Goal: Task Accomplishment & Management: Manage account settings

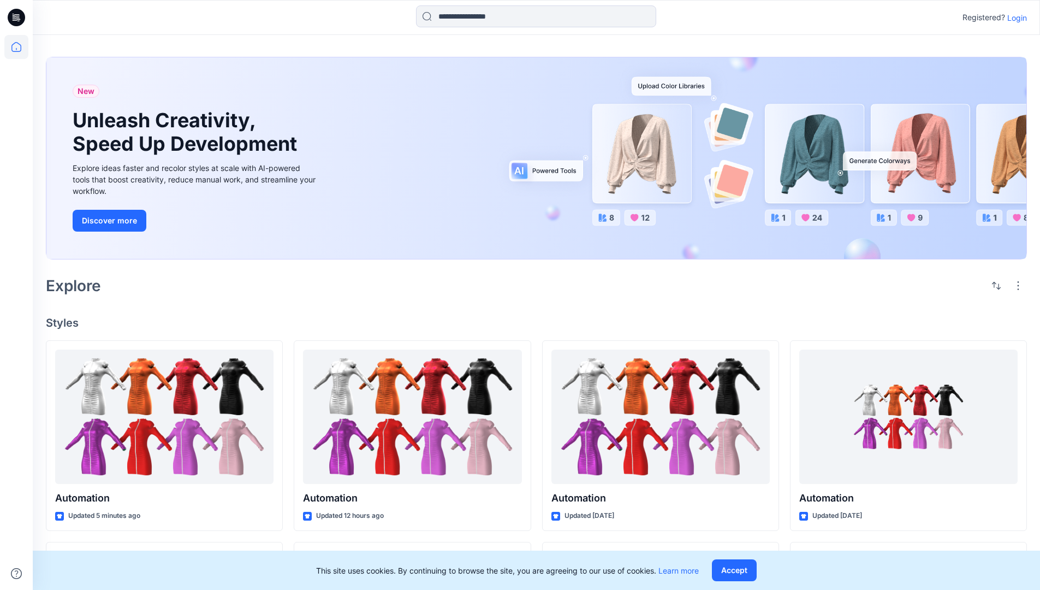
click at [1015, 17] on p "Login" at bounding box center [1018, 17] width 20 height 11
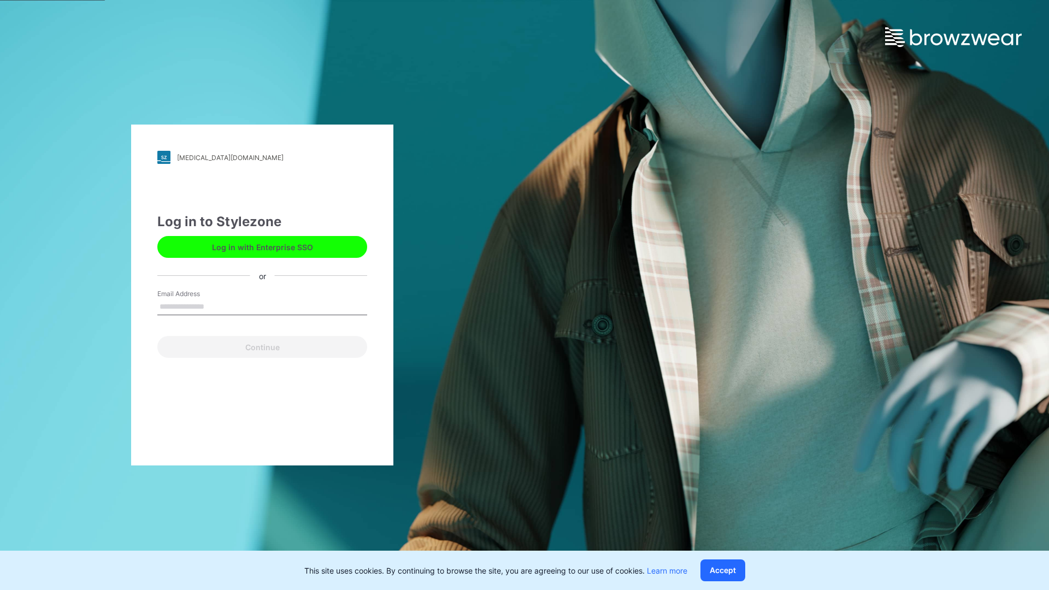
click at [216, 306] on input "Email Address" at bounding box center [262, 307] width 210 height 16
type input "**********"
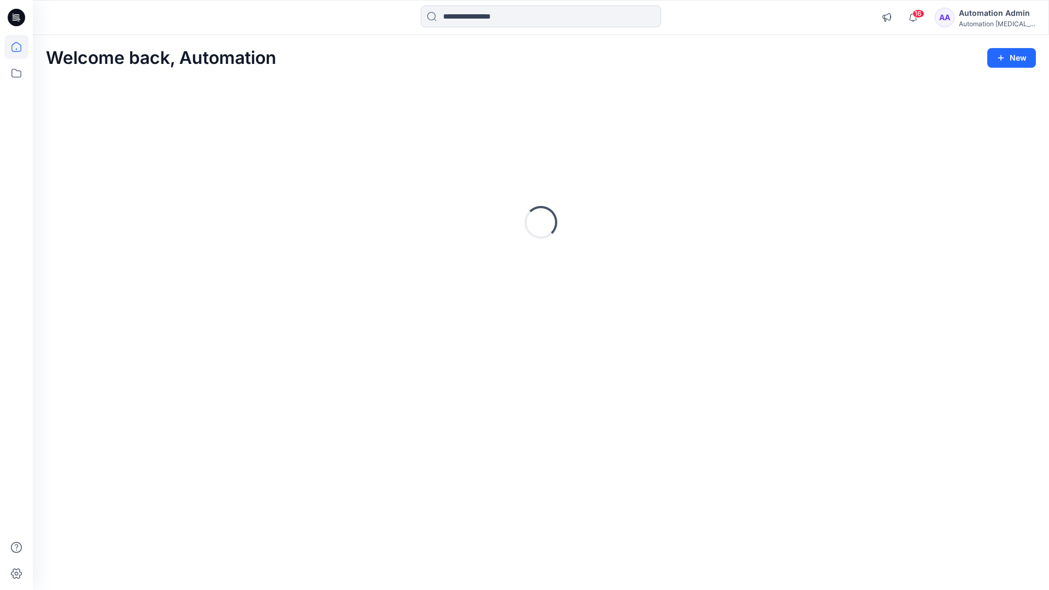
click at [21, 47] on icon at bounding box center [16, 47] width 10 height 10
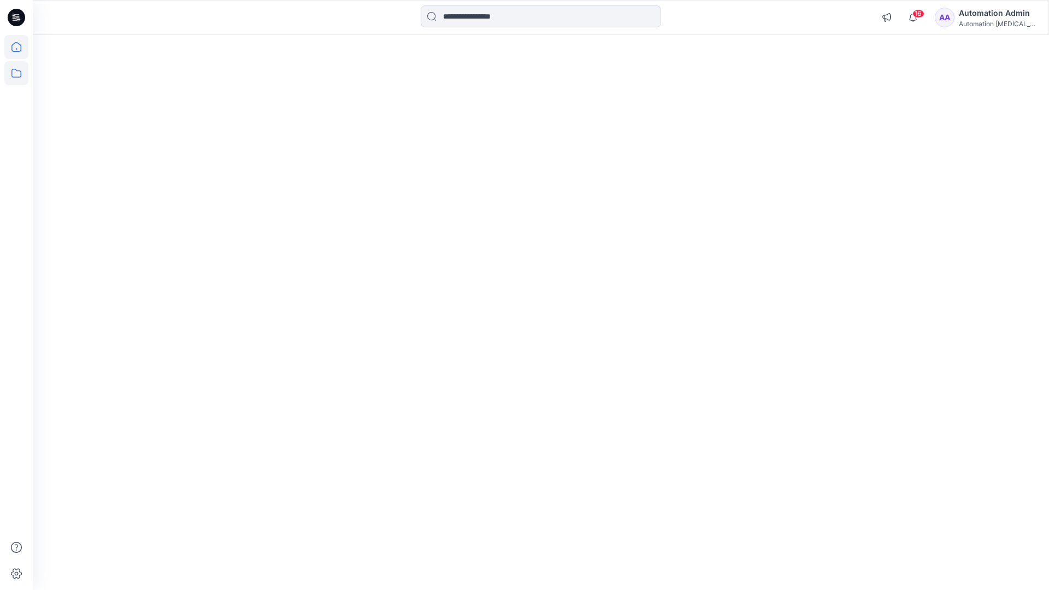
click at [19, 72] on icon at bounding box center [16, 73] width 24 height 24
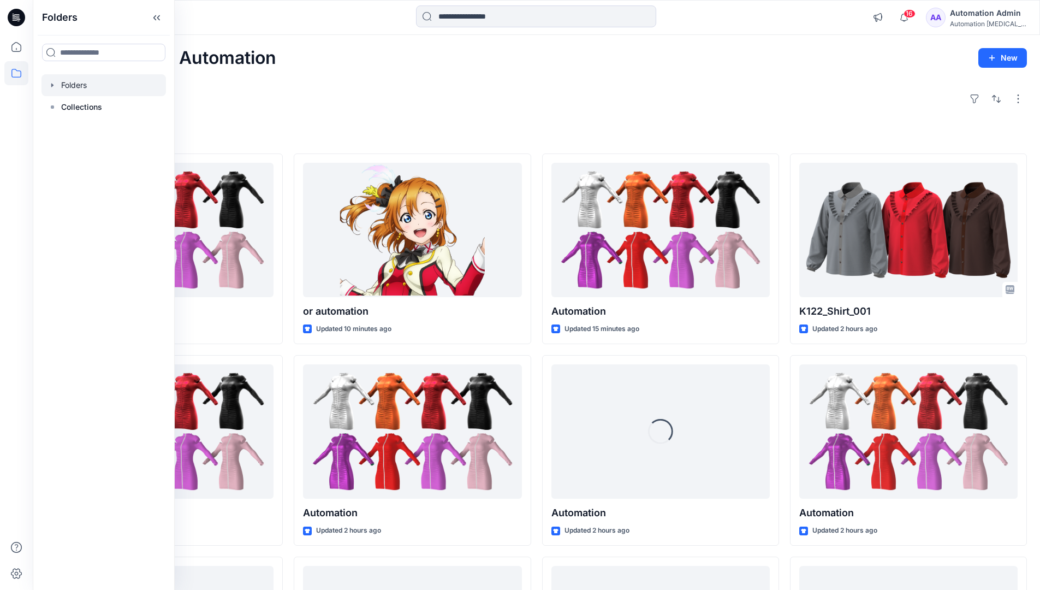
click at [82, 87] on div at bounding box center [104, 85] width 125 height 22
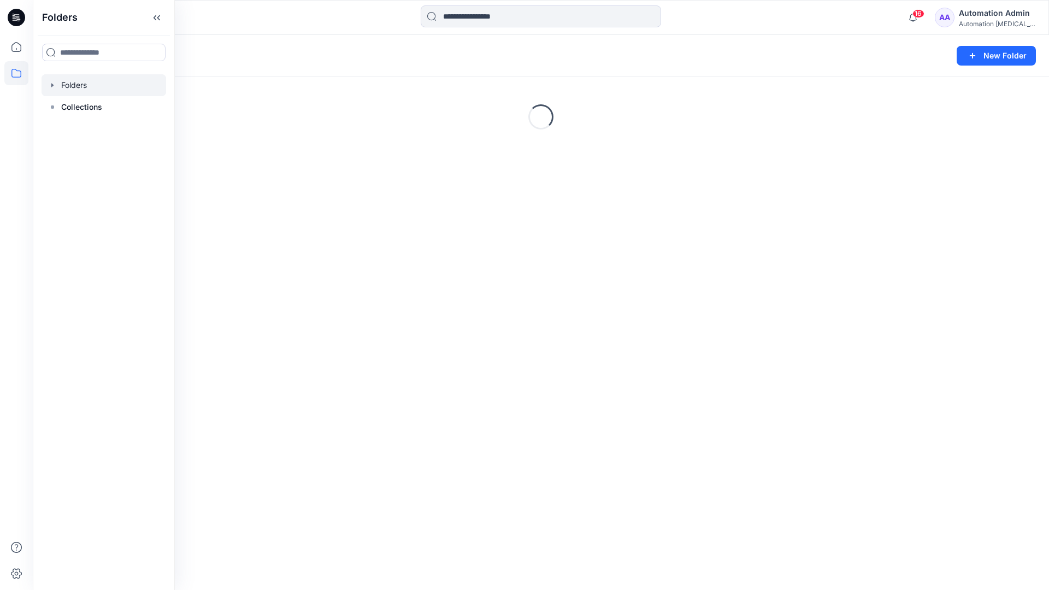
click at [390, 426] on div "Folders New Folder Loading..." at bounding box center [541, 312] width 1016 height 555
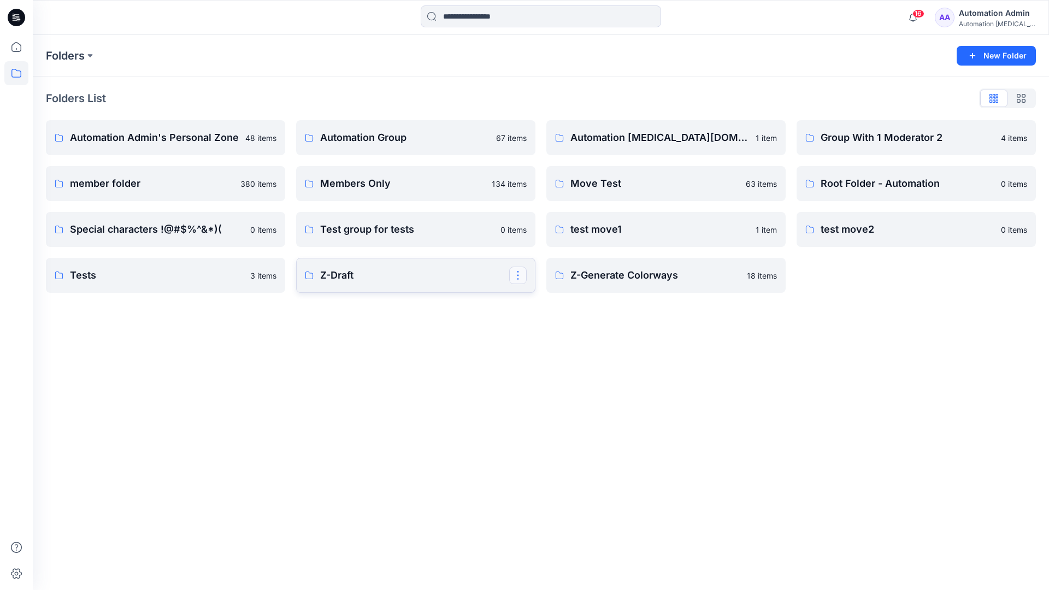
click at [516, 277] on button "button" at bounding box center [517, 275] width 17 height 17
click at [542, 303] on p "Edit" at bounding box center [538, 300] width 14 height 11
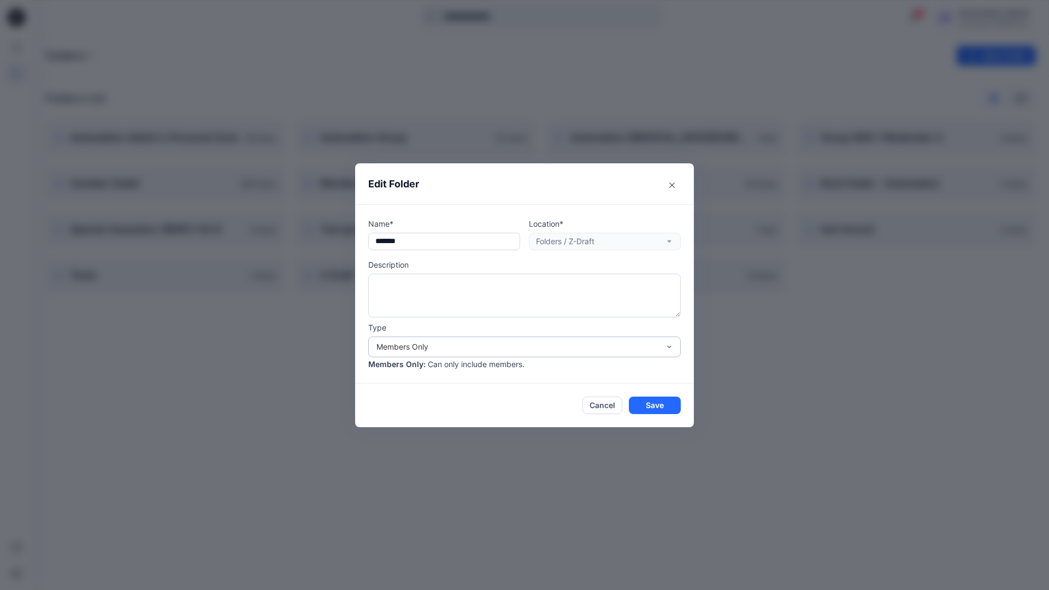
click at [546, 348] on div "Members Only" at bounding box center [517, 346] width 283 height 11
click at [482, 415] on div "Public" at bounding box center [524, 409] width 308 height 19
click at [643, 407] on button "Save" at bounding box center [655, 405] width 52 height 17
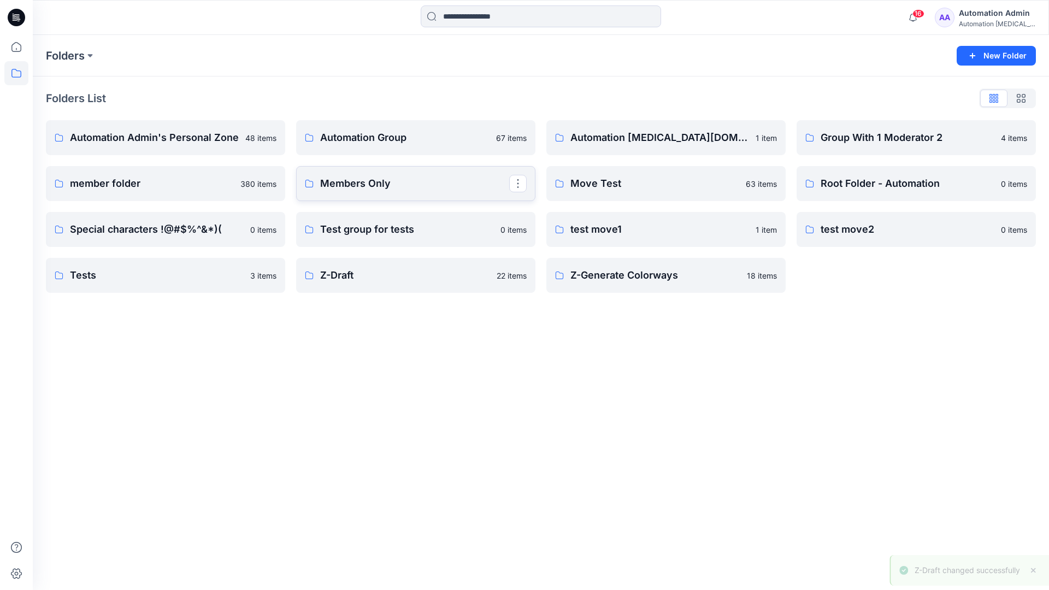
click at [468, 190] on p "Members Only" at bounding box center [414, 183] width 189 height 15
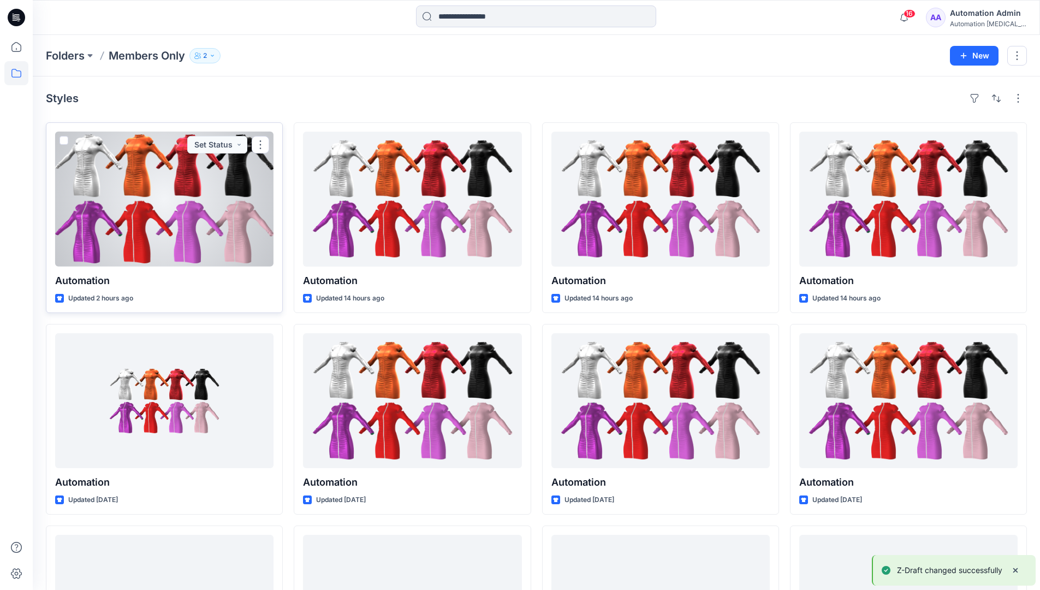
click at [63, 141] on span at bounding box center [64, 140] width 9 height 9
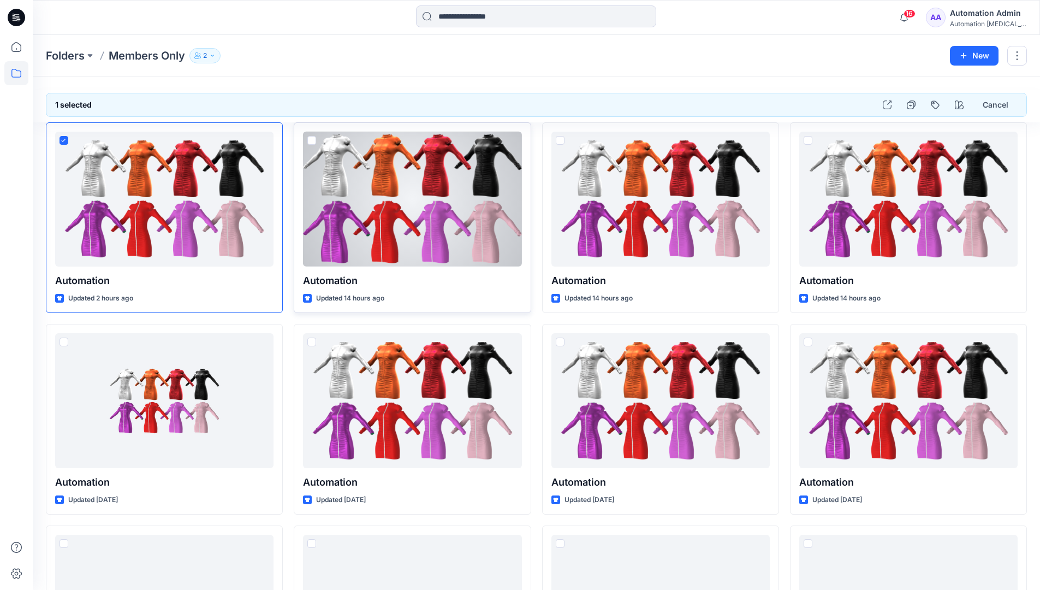
click at [310, 141] on span at bounding box center [312, 140] width 9 height 9
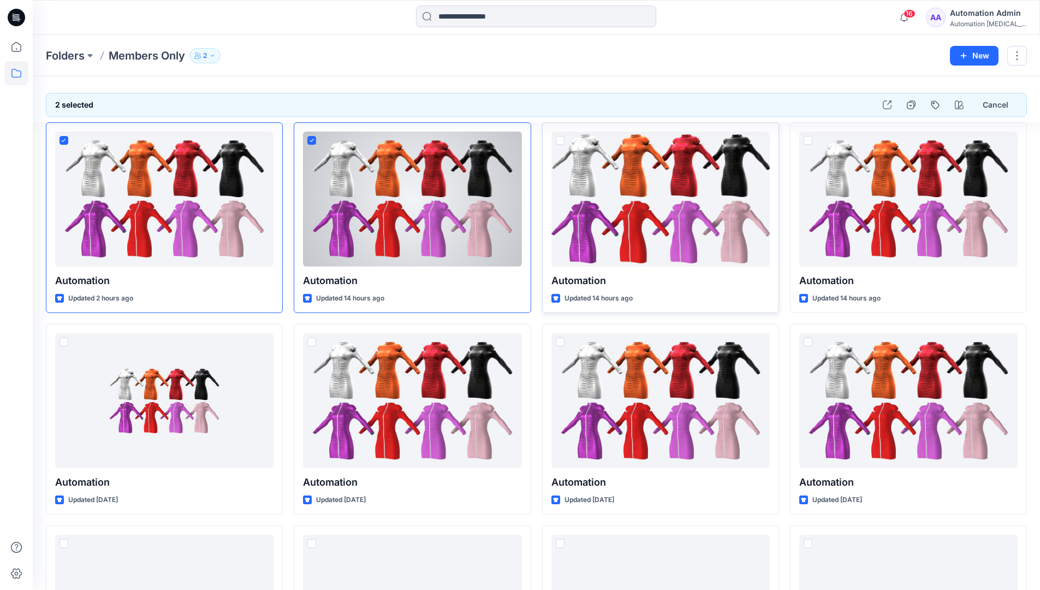
click at [559, 140] on span at bounding box center [560, 140] width 9 height 9
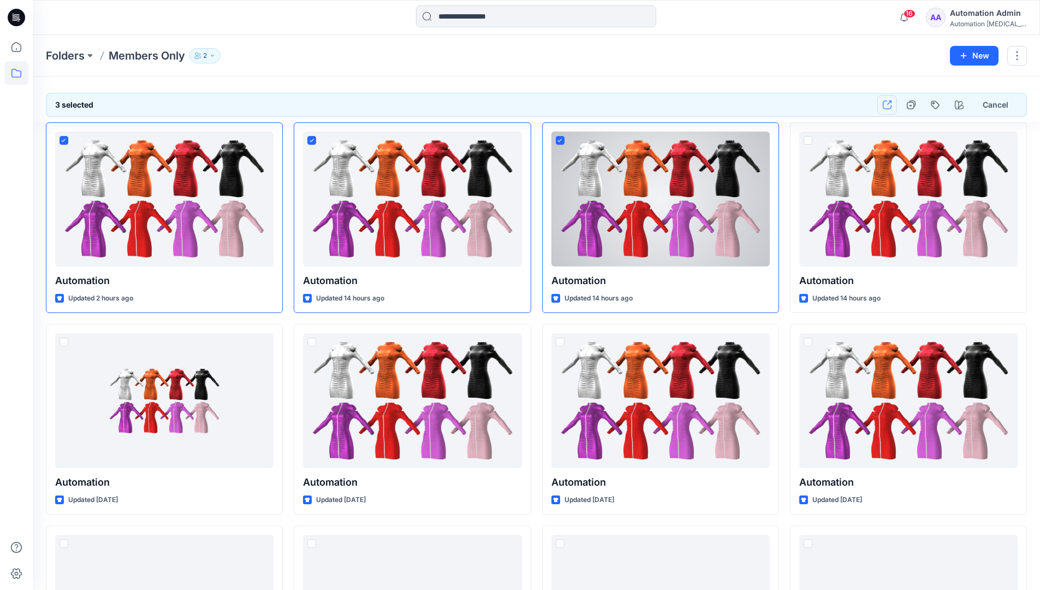
click at [890, 108] on icon "button" at bounding box center [887, 104] width 9 height 9
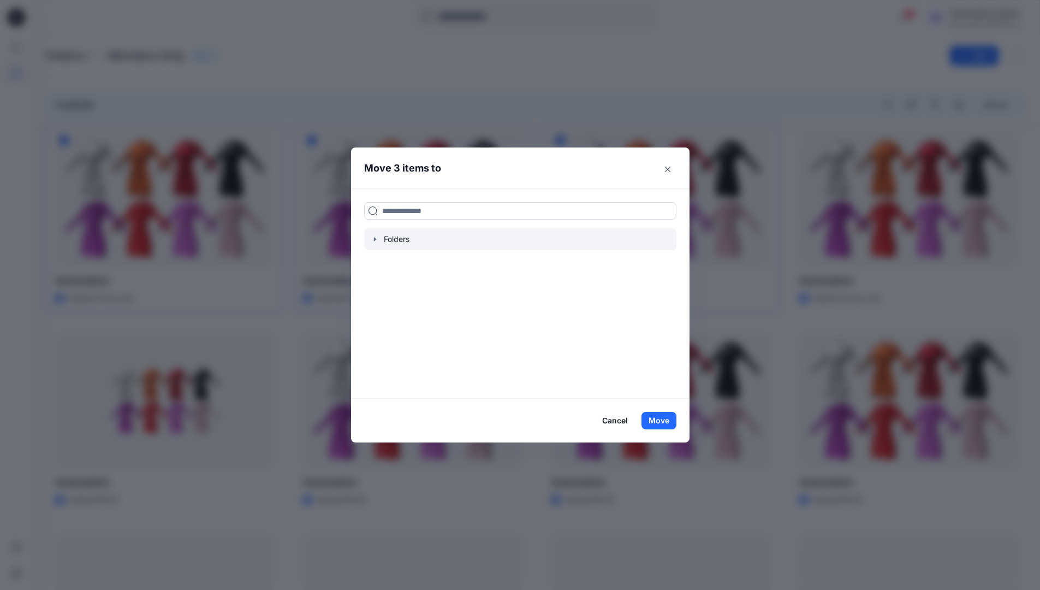
click at [376, 239] on icon "button" at bounding box center [375, 239] width 2 height 4
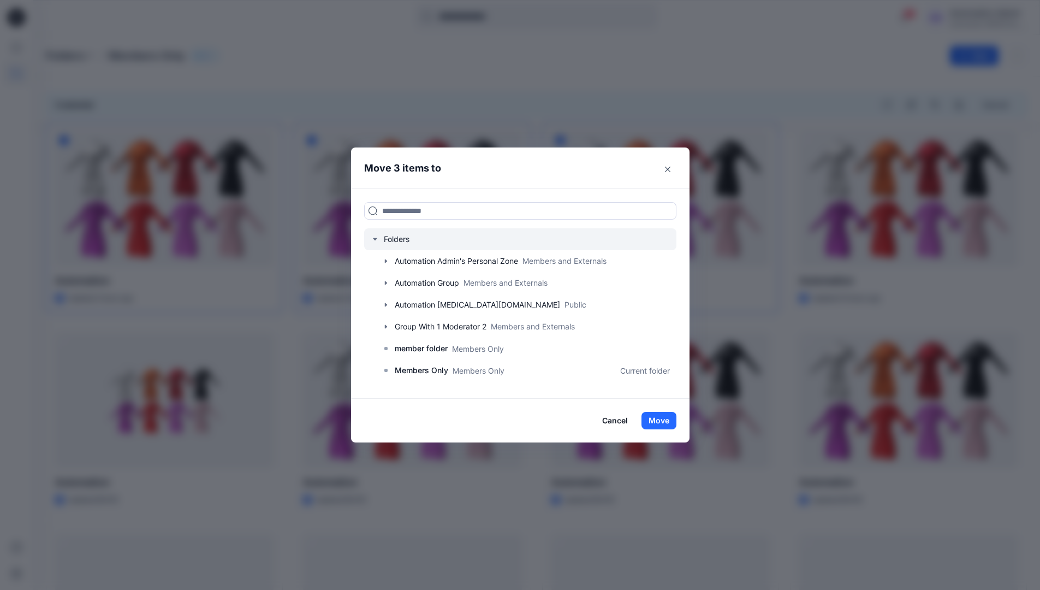
scroll to position [193, 0]
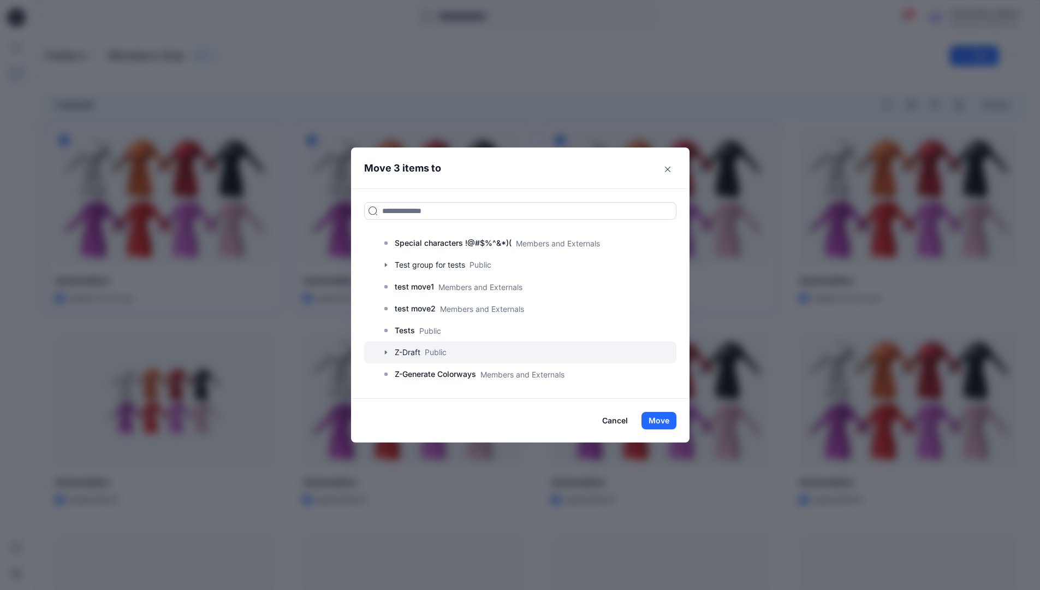
click at [436, 354] on div at bounding box center [520, 352] width 312 height 22
click at [664, 423] on button "Move" at bounding box center [659, 420] width 35 height 17
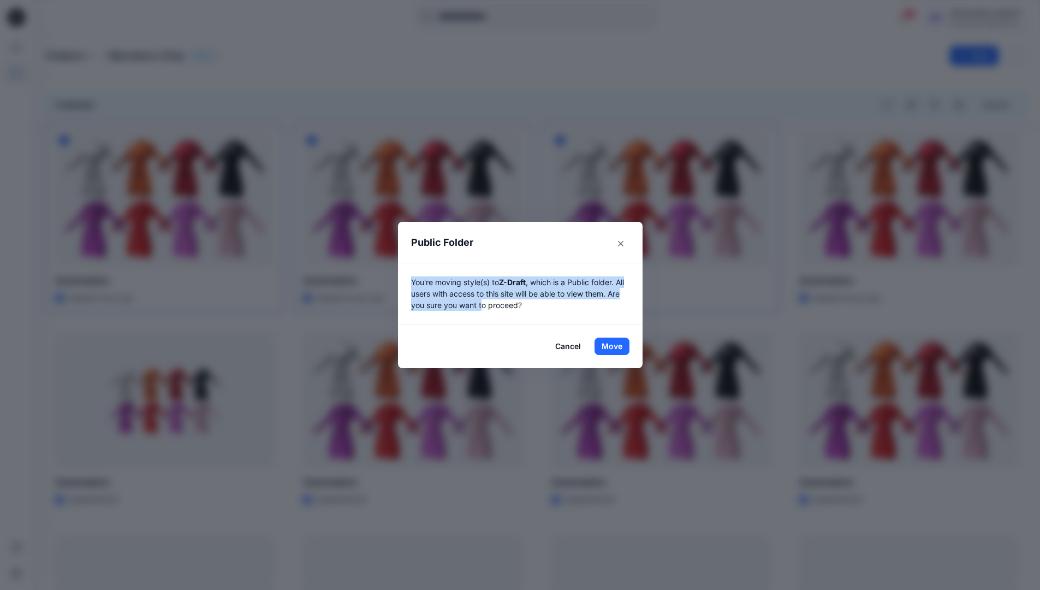
drag, startPoint x: 664, startPoint y: 423, endPoint x: 488, endPoint y: 308, distance: 210.4
click at [488, 308] on p "You're moving style(s) to Z-Draft , which is a Public folder. All users with ac…" at bounding box center [520, 293] width 218 height 34
click at [616, 346] on button "Move" at bounding box center [612, 346] width 35 height 17
click at [66, 57] on p "Folders" at bounding box center [65, 55] width 39 height 15
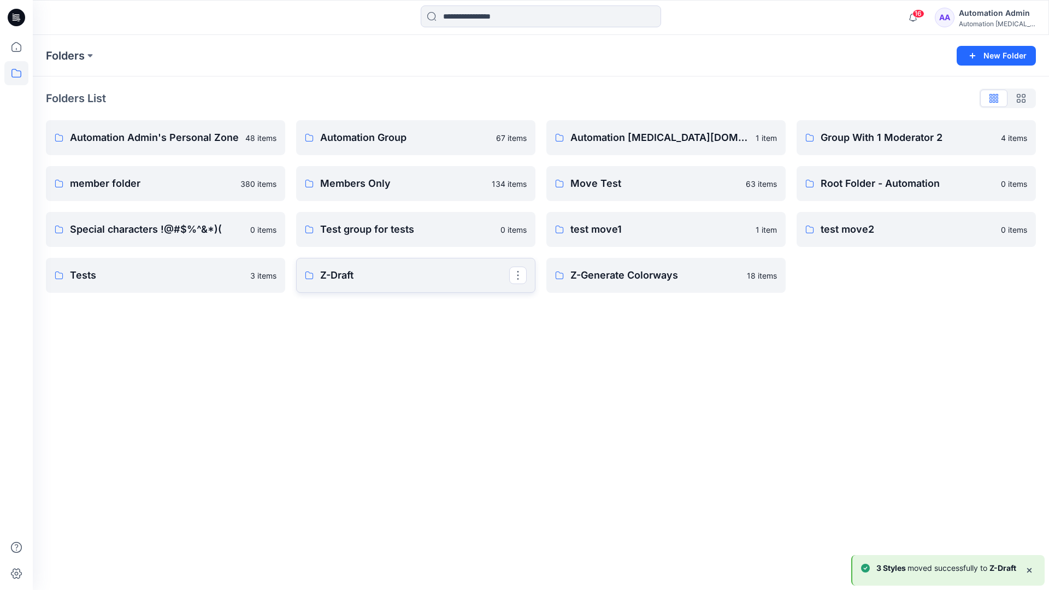
click at [351, 270] on p "Z-Draft" at bounding box center [414, 275] width 189 height 15
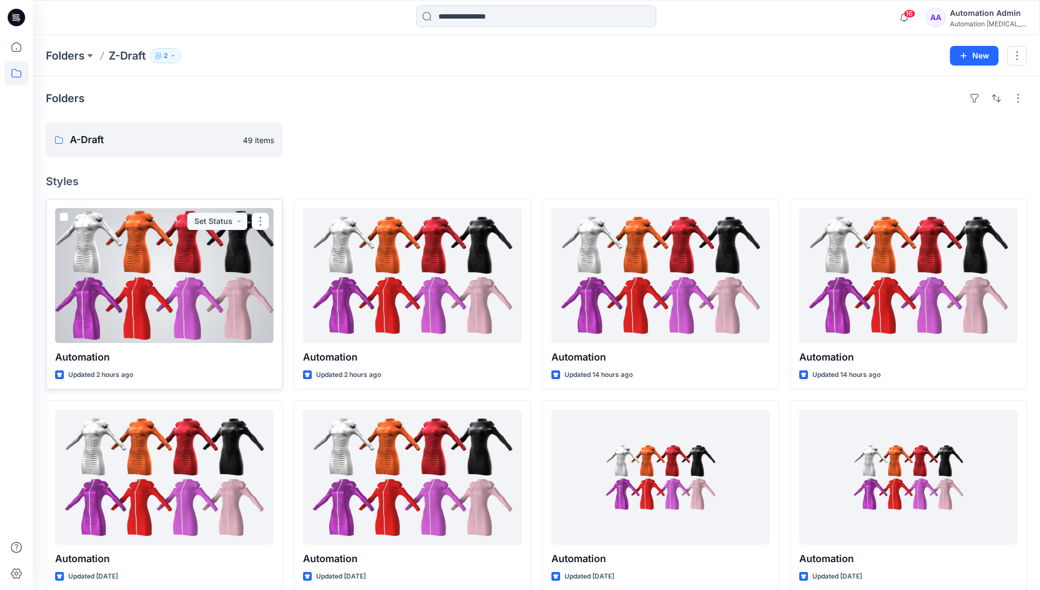
click at [63, 218] on span at bounding box center [64, 216] width 9 height 9
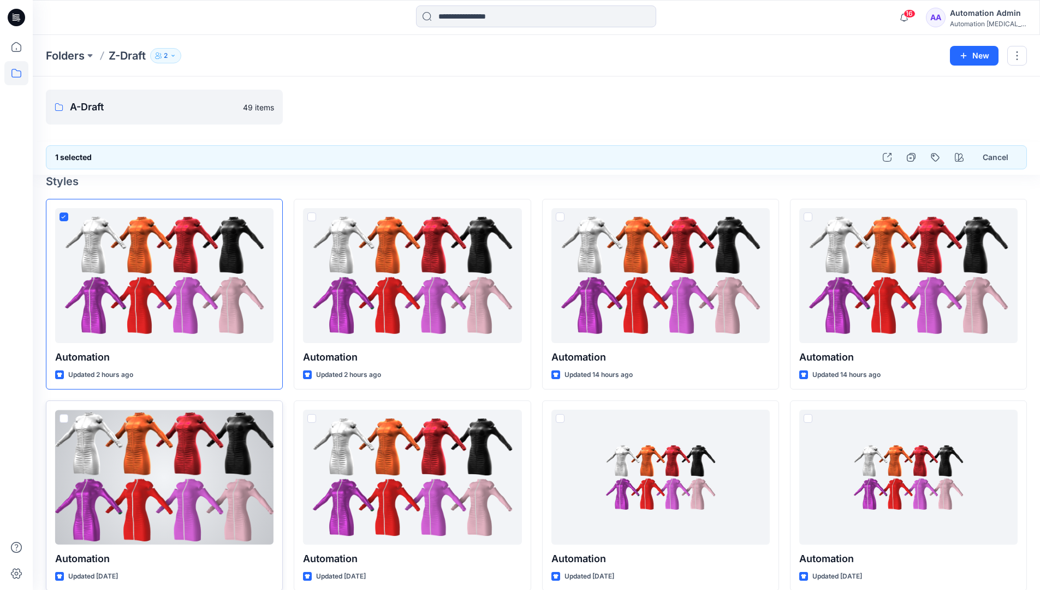
click at [65, 419] on span at bounding box center [64, 418] width 9 height 9
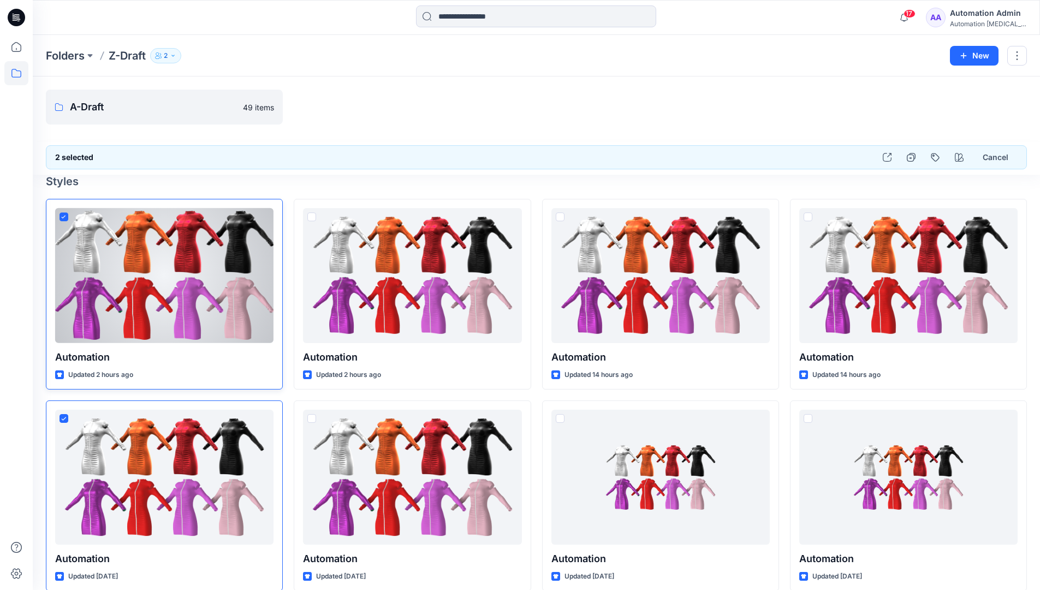
scroll to position [256, 0]
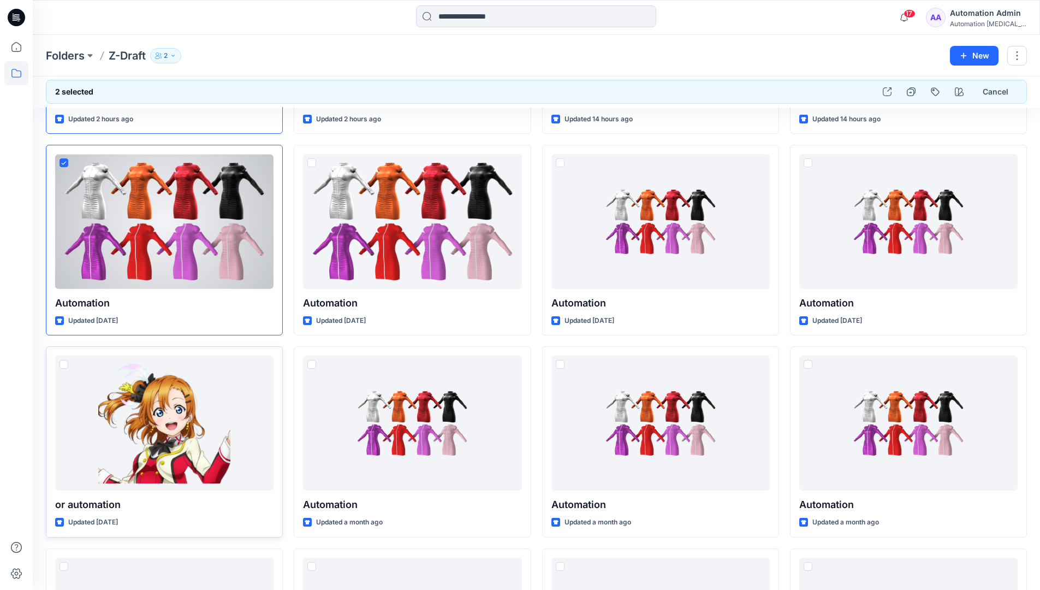
click at [65, 365] on span at bounding box center [64, 364] width 9 height 9
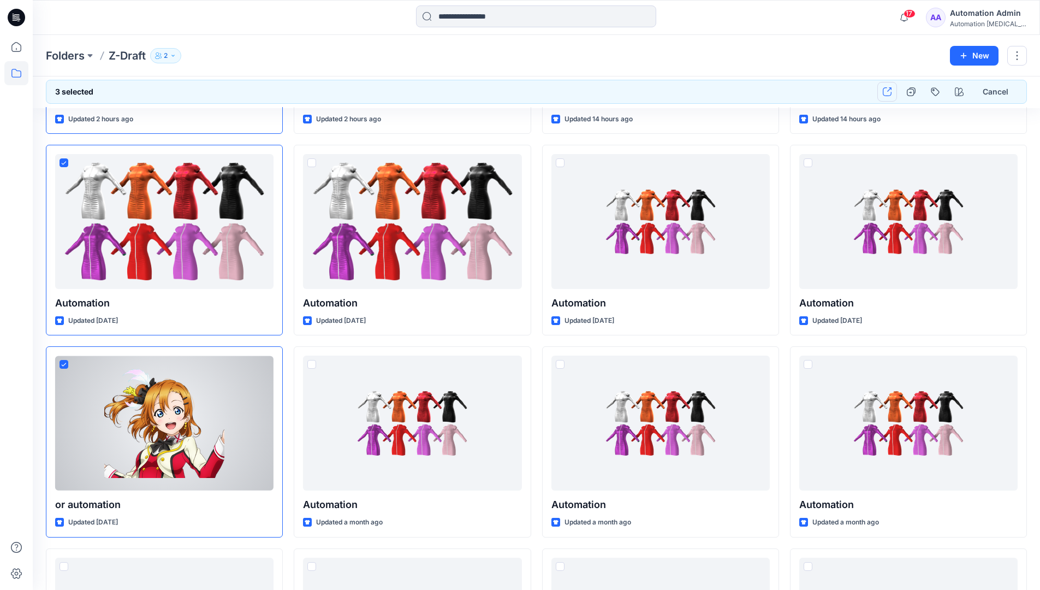
click at [886, 92] on icon "button" at bounding box center [887, 91] width 9 height 9
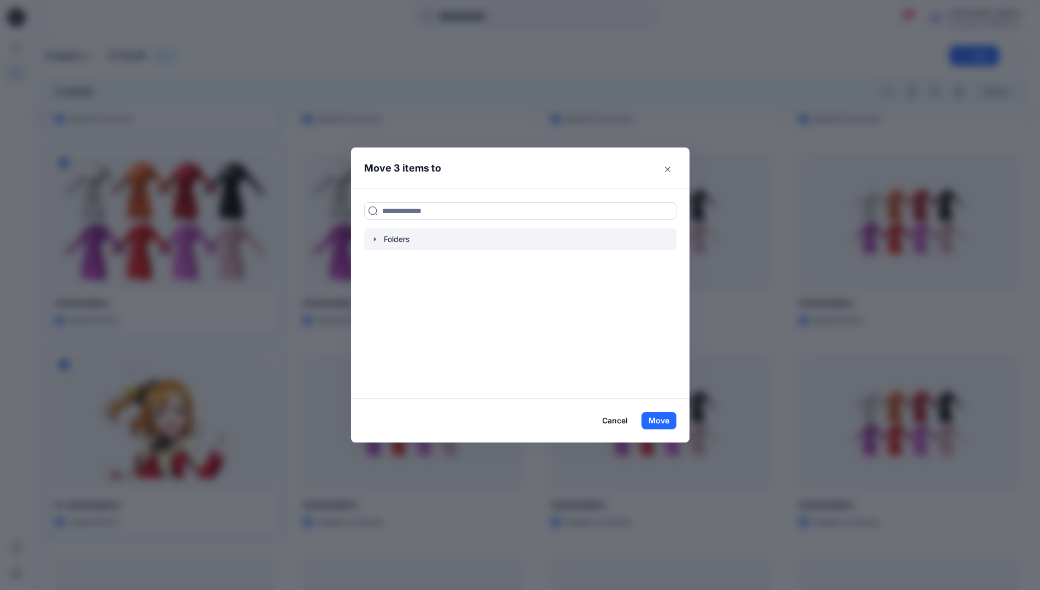
click at [376, 238] on icon "button" at bounding box center [375, 239] width 2 height 4
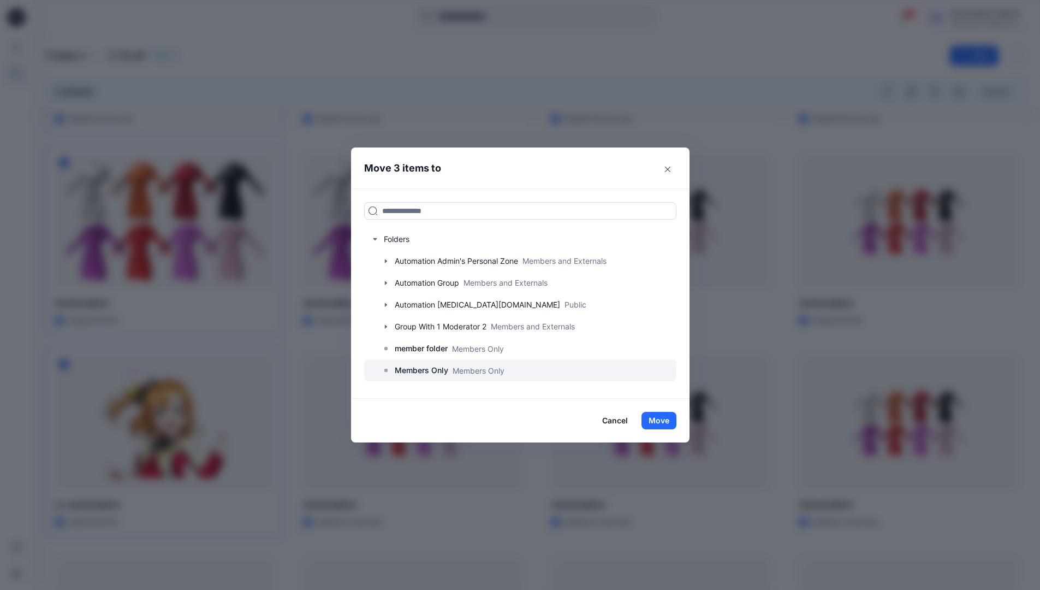
click at [431, 371] on p "Members Only" at bounding box center [422, 370] width 54 height 13
click at [657, 418] on button "Move" at bounding box center [659, 420] width 35 height 17
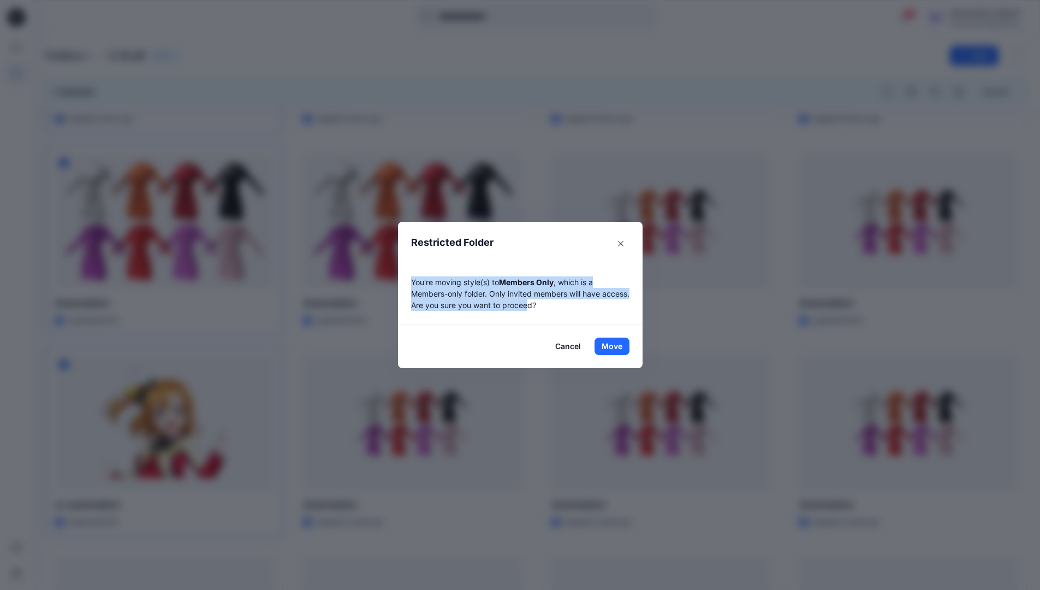
drag, startPoint x: 657, startPoint y: 418, endPoint x: 563, endPoint y: 313, distance: 140.4
click at [563, 313] on div "You're moving style(s) to Members Only , which is a Members-only folder. Only i…" at bounding box center [520, 294] width 245 height 62
click at [616, 346] on button "Move" at bounding box center [612, 346] width 35 height 17
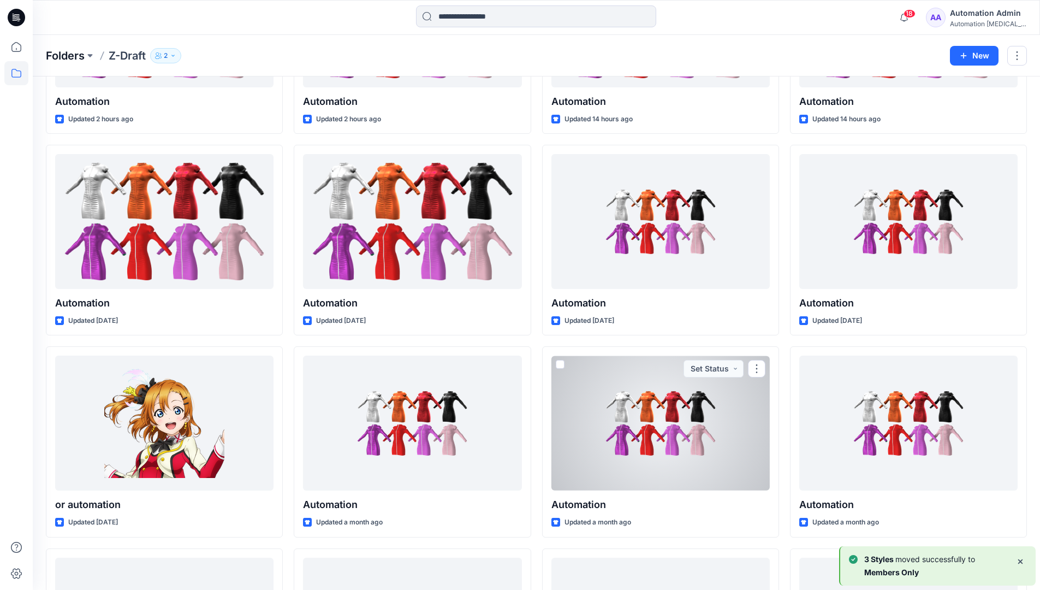
click at [60, 55] on p "Folders" at bounding box center [65, 55] width 39 height 15
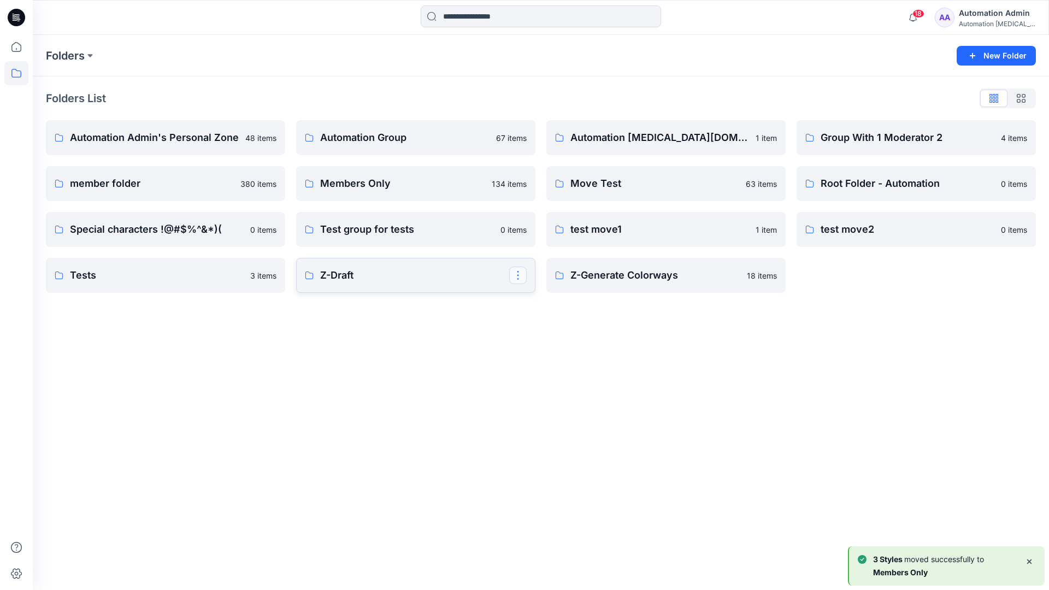
click at [519, 271] on button "button" at bounding box center [517, 275] width 17 height 17
click at [556, 304] on button "Edit" at bounding box center [570, 301] width 118 height 20
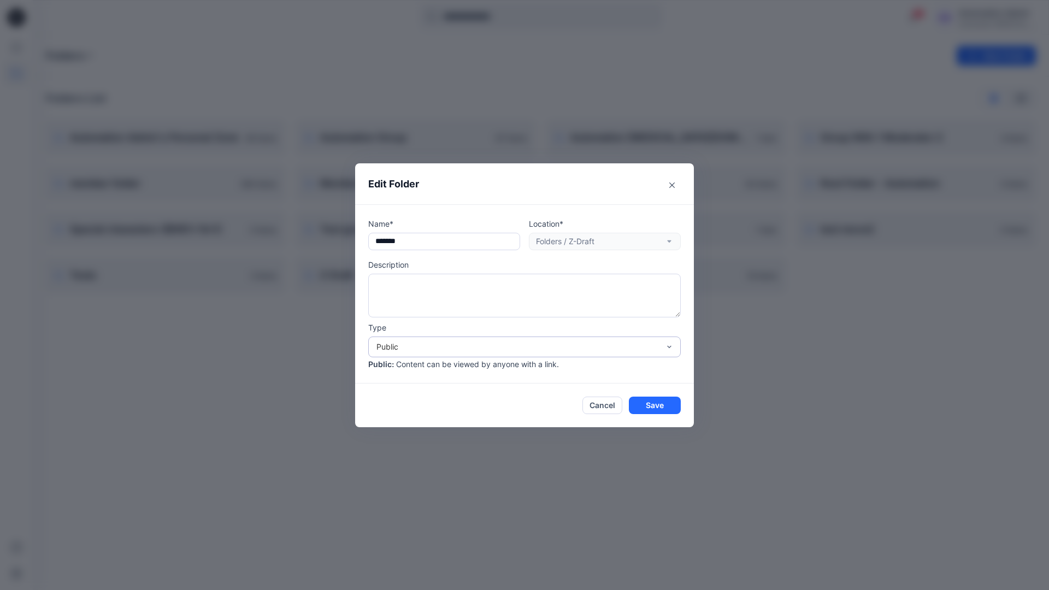
click at [409, 344] on div "Public" at bounding box center [517, 346] width 283 height 11
click at [407, 372] on div "Members Only" at bounding box center [524, 371] width 308 height 19
click at [649, 403] on button "Save" at bounding box center [655, 405] width 52 height 17
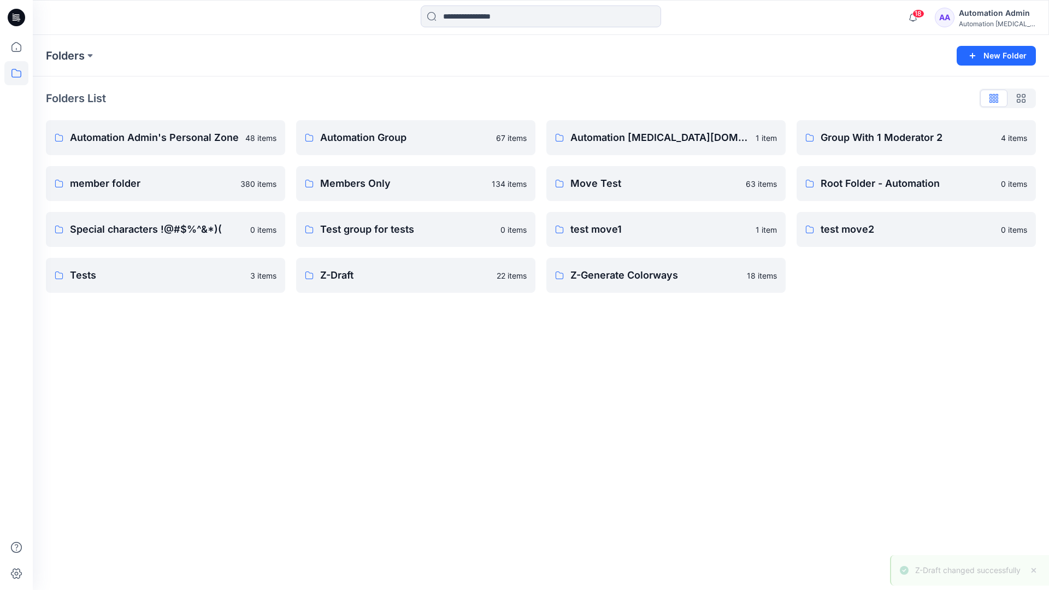
click at [978, 17] on div "Automation Admin" at bounding box center [997, 13] width 76 height 13
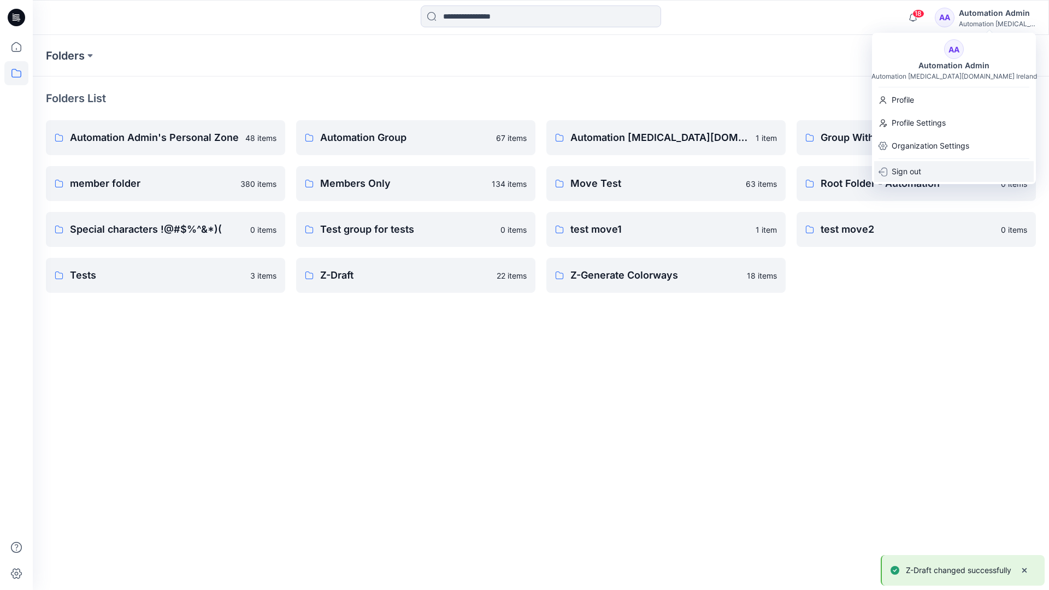
click at [921, 169] on div "Sign out" at bounding box center [953, 171] width 159 height 21
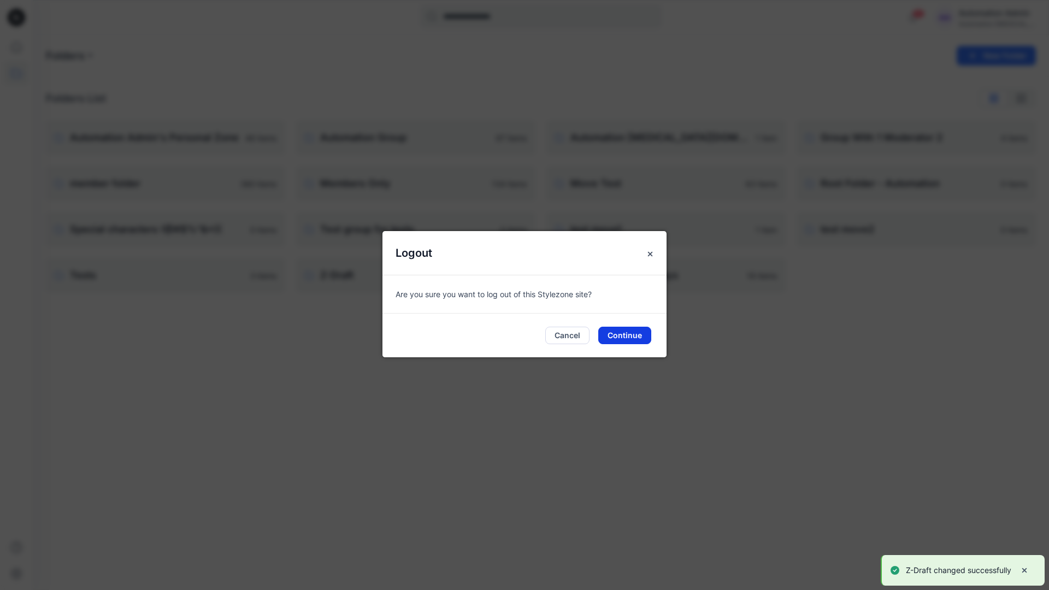
click at [645, 338] on button "Continue" at bounding box center [624, 335] width 53 height 17
